Goal: Understand process/instructions: Learn how to perform a task or action

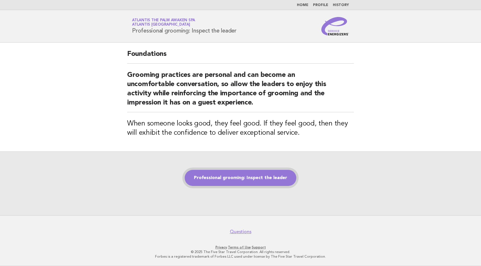
click at [266, 178] on link "Professional grooming: Inspect the leader" at bounding box center [241, 178] width 112 height 16
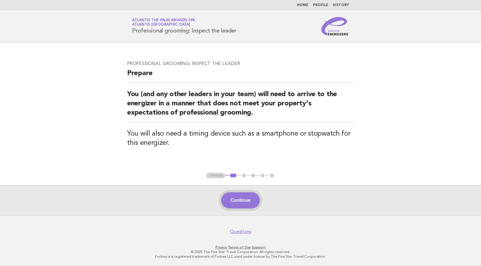
click at [248, 197] on button "Continue" at bounding box center [240, 200] width 38 height 16
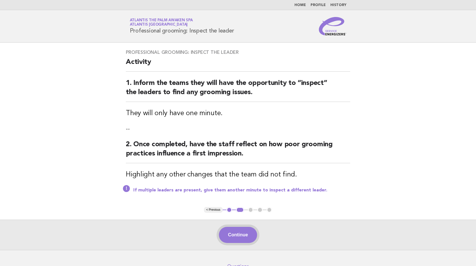
click at [244, 232] on button "Continue" at bounding box center [238, 234] width 38 height 16
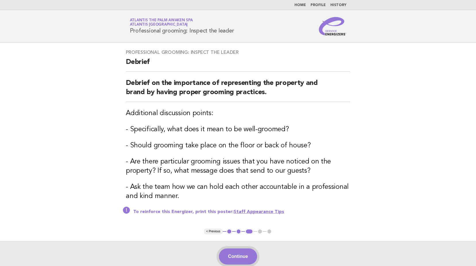
click at [241, 254] on button "Continue" at bounding box center [238, 256] width 38 height 16
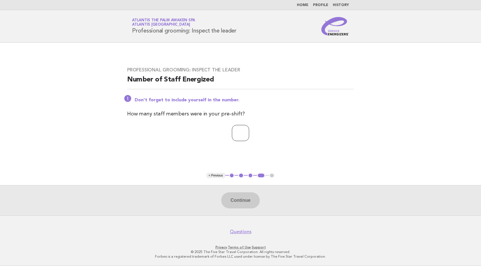
click at [237, 134] on input "number" at bounding box center [240, 133] width 17 height 16
type input "*"
click at [239, 206] on button "Continue" at bounding box center [240, 200] width 38 height 16
